Goal: Task Accomplishment & Management: Manage account settings

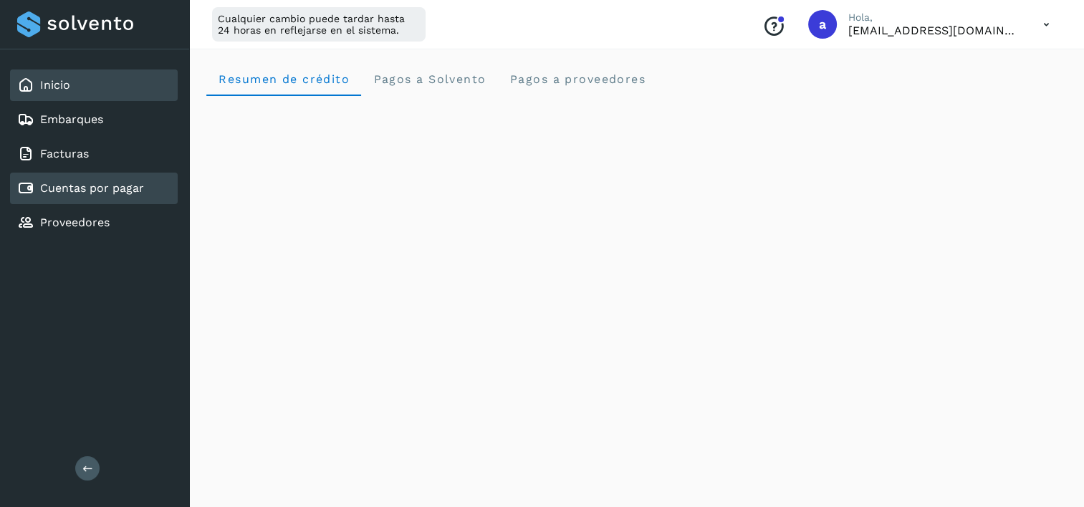
click at [92, 177] on div "Cuentas por pagar" at bounding box center [94, 189] width 168 height 32
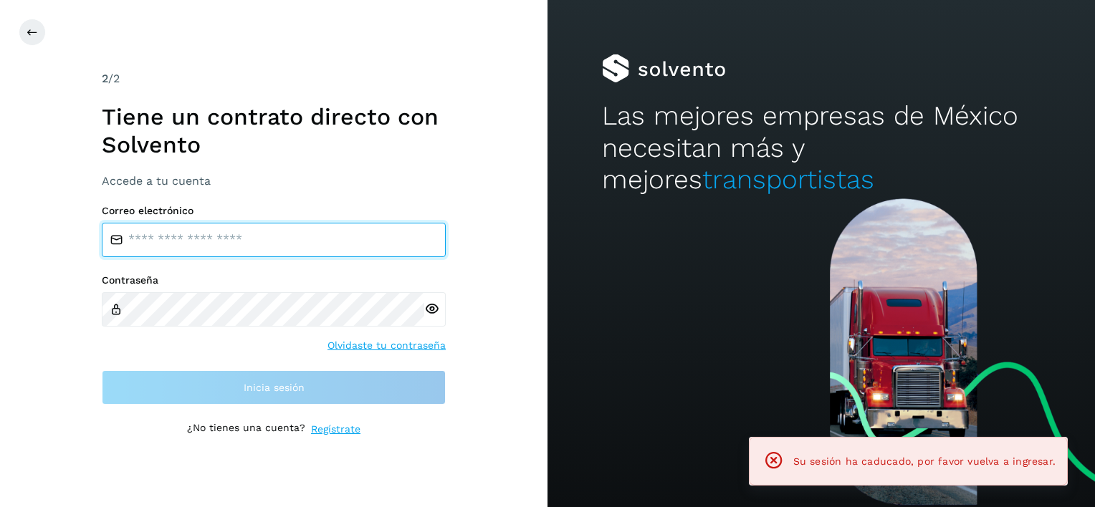
type input "**********"
